Goal: Information Seeking & Learning: Learn about a topic

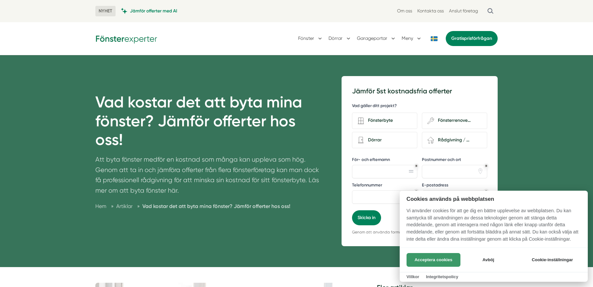
click at [447, 258] on button "Acceptera cookies" at bounding box center [434, 260] width 54 height 14
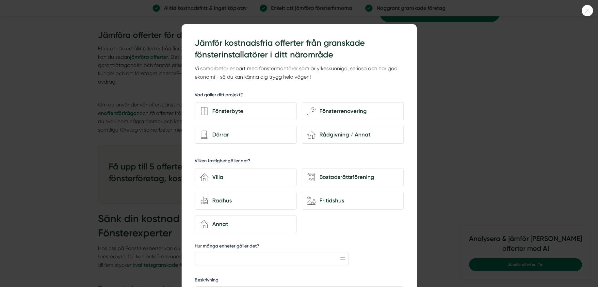
drag, startPoint x: 448, startPoint y: 158, endPoint x: 449, endPoint y: 161, distance: 3.6
click at [448, 161] on div at bounding box center [299, 143] width 598 height 287
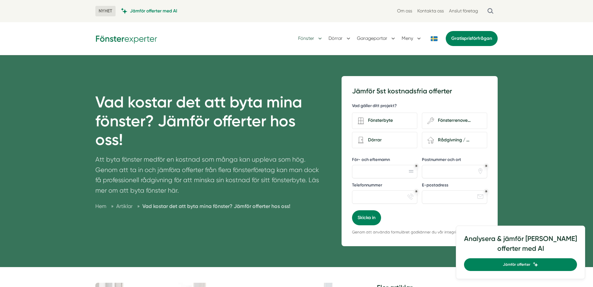
click at [306, 36] on button "Fönster" at bounding box center [310, 38] width 25 height 17
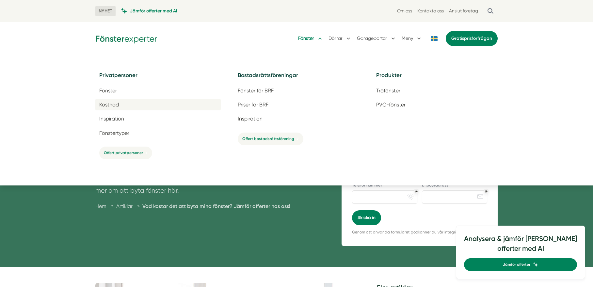
click at [134, 106] on link "Kostnad" at bounding box center [157, 104] width 125 height 11
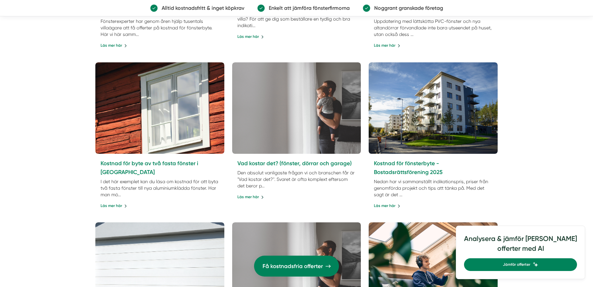
scroll to position [1040, 0]
